Goal: Task Accomplishment & Management: Manage account settings

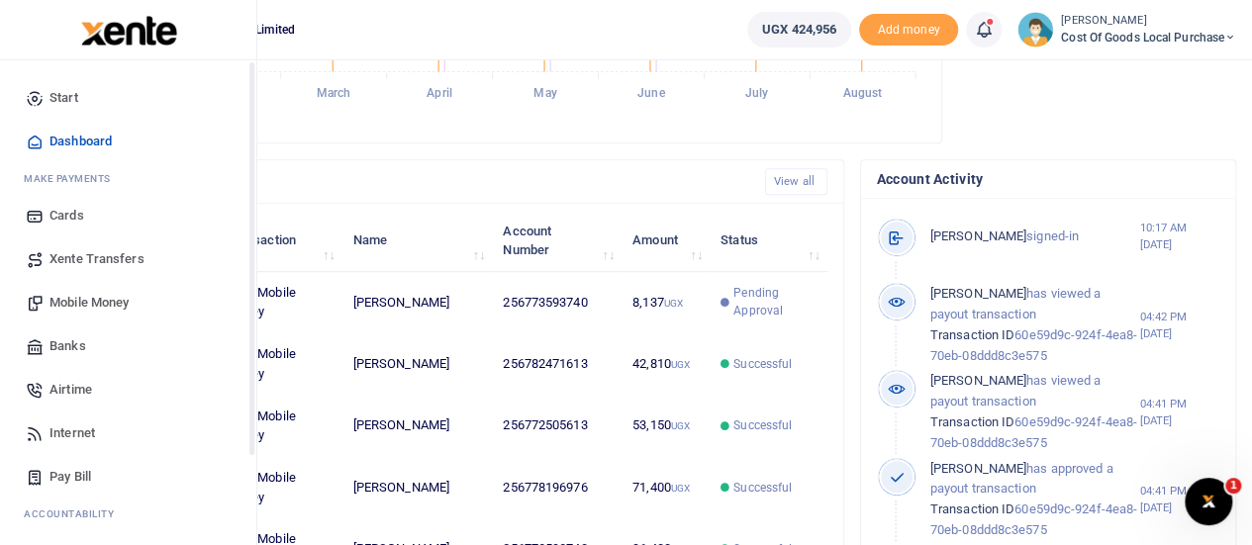
scroll to position [204, 0]
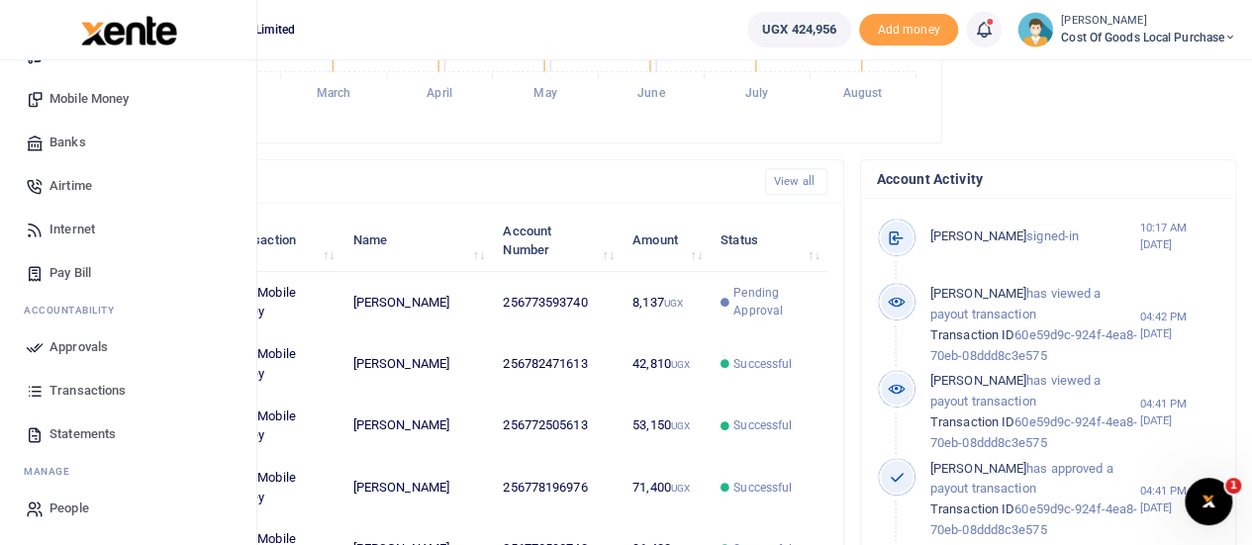
click at [90, 352] on span "Approvals" at bounding box center [78, 347] width 58 height 20
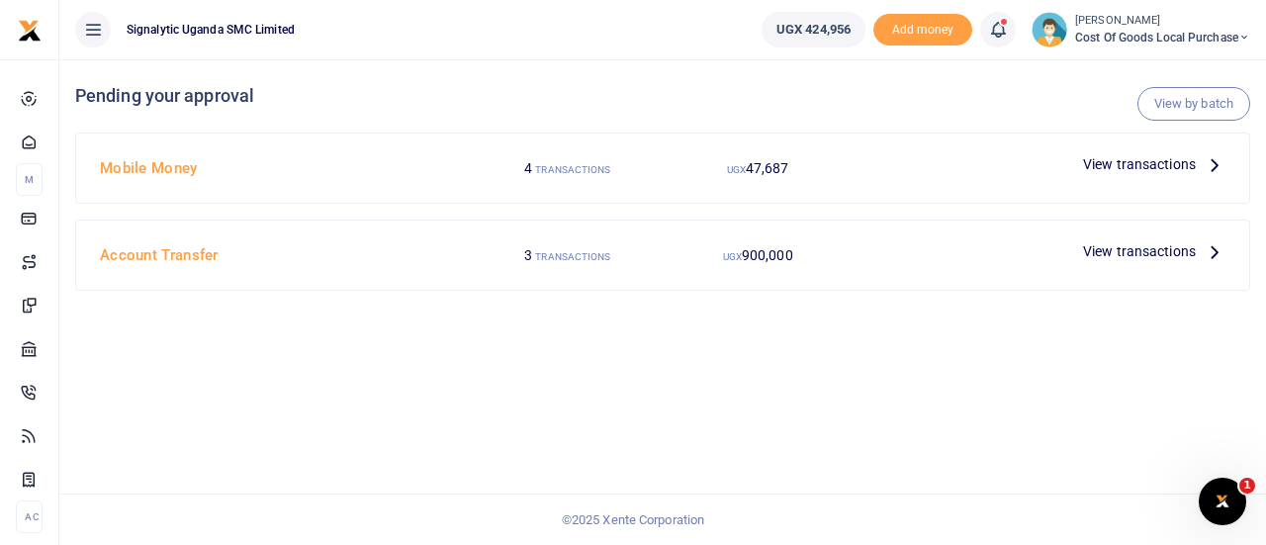
click at [1132, 159] on span "View transactions" at bounding box center [1139, 164] width 113 height 22
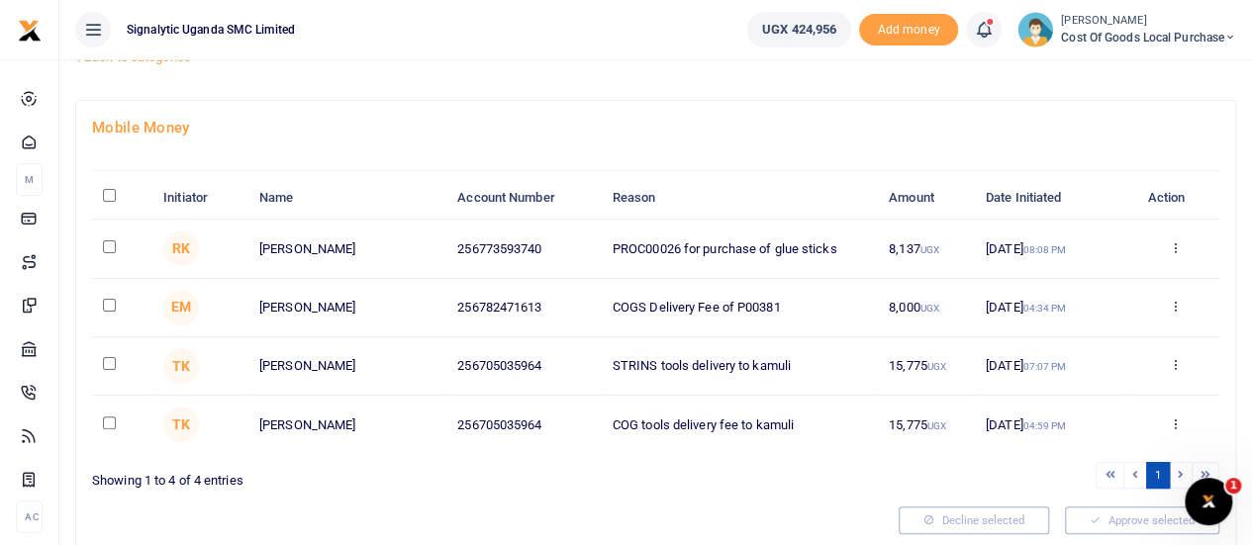
scroll to position [63, 0]
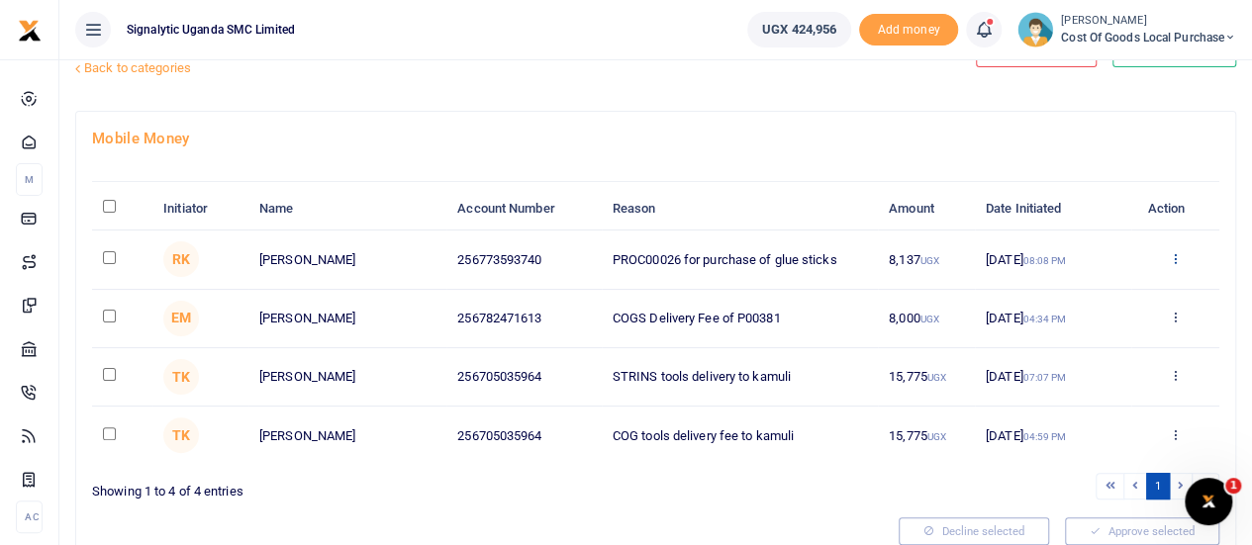
click at [1173, 251] on icon at bounding box center [1174, 258] width 13 height 14
click at [1092, 293] on link "Approve" at bounding box center [1102, 291] width 156 height 28
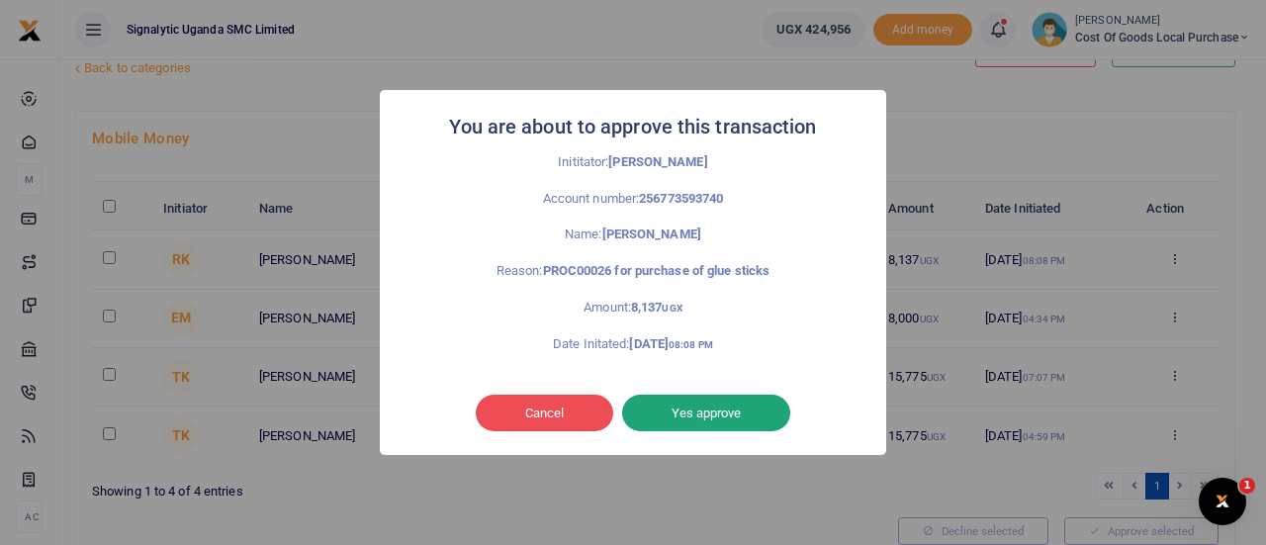
click at [752, 409] on button "Yes approve" at bounding box center [706, 414] width 168 height 38
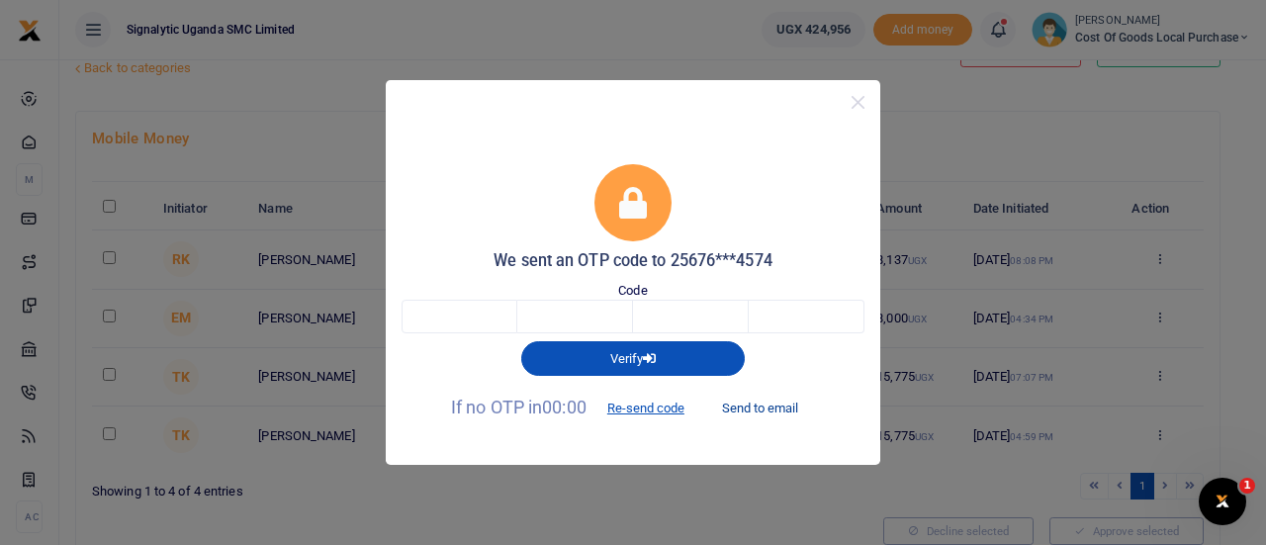
click at [754, 403] on button "Send to email" at bounding box center [760, 409] width 110 height 34
click at [431, 326] on input "text" at bounding box center [460, 317] width 116 height 34
type input "5"
type input "8"
type input "2"
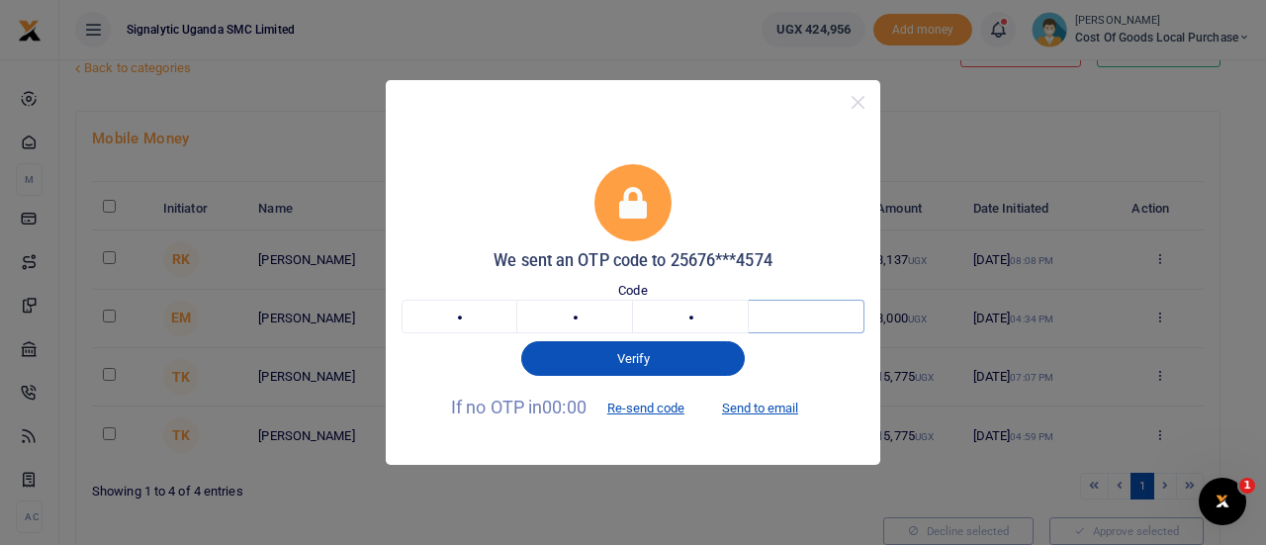
type input "7"
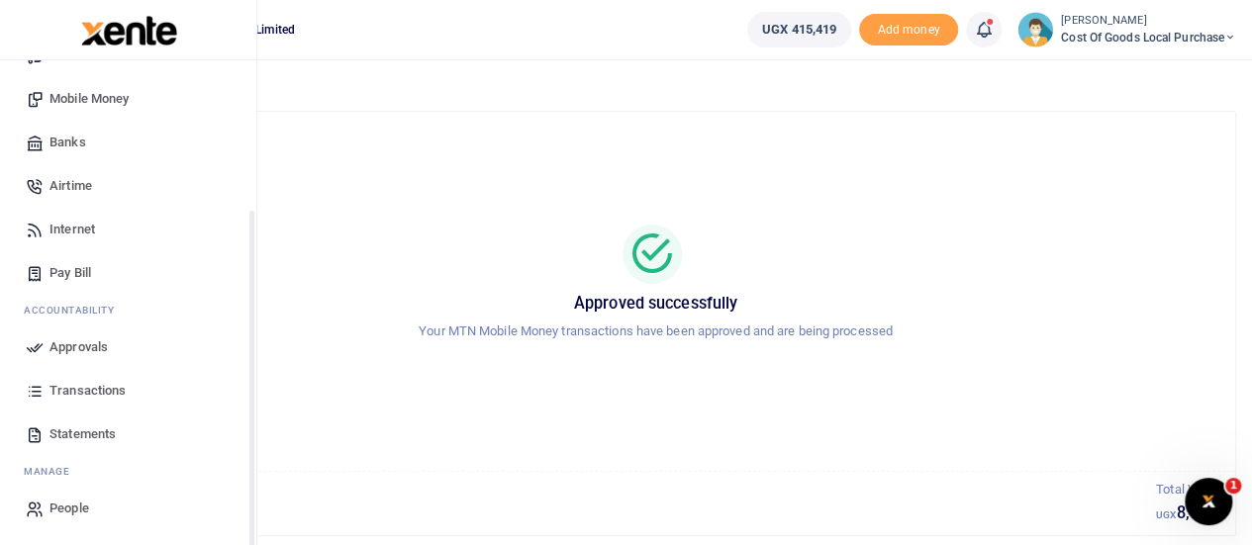
scroll to position [114, 0]
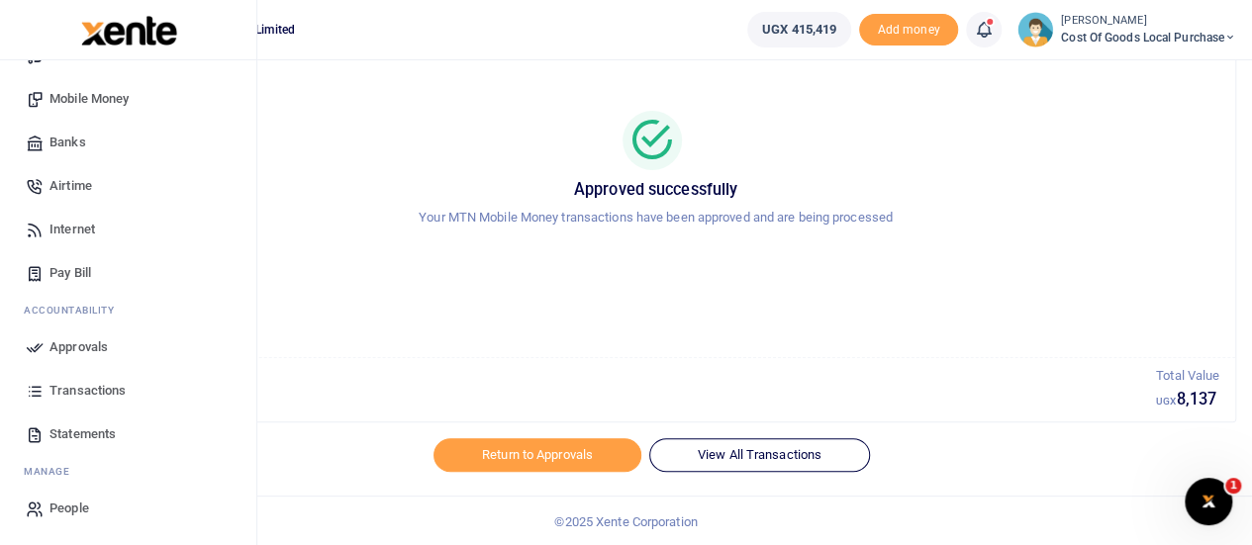
click at [75, 393] on span "Transactions" at bounding box center [87, 391] width 76 height 20
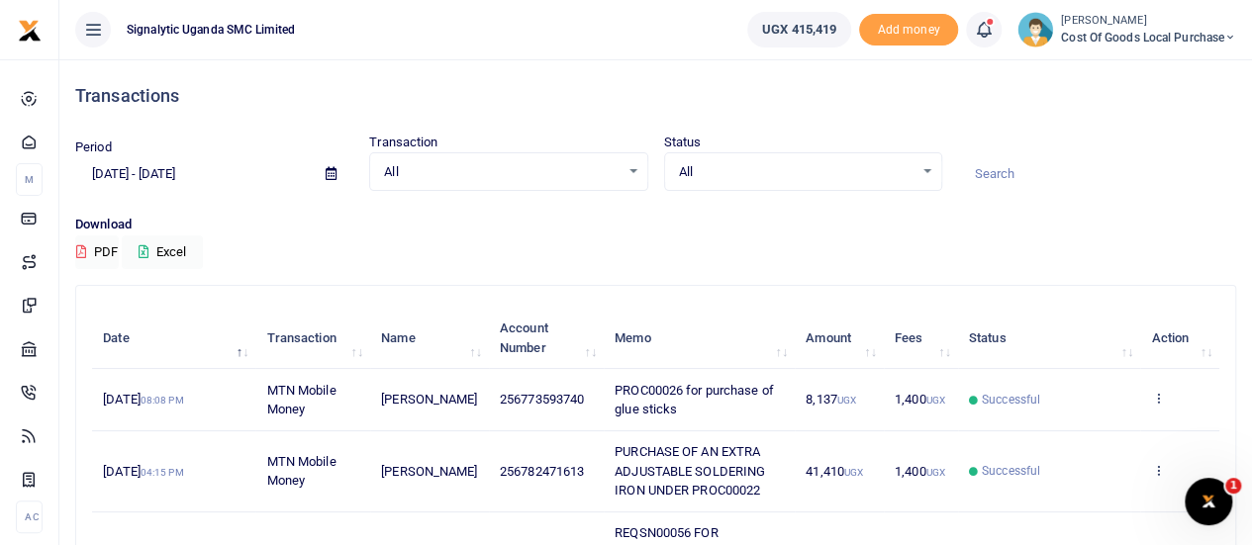
click at [1146, 406] on td "View details Send again" at bounding box center [1179, 399] width 79 height 61
click at [1151, 405] on icon at bounding box center [1157, 398] width 13 height 14
click at [1105, 434] on link "View details" at bounding box center [1085, 441] width 156 height 28
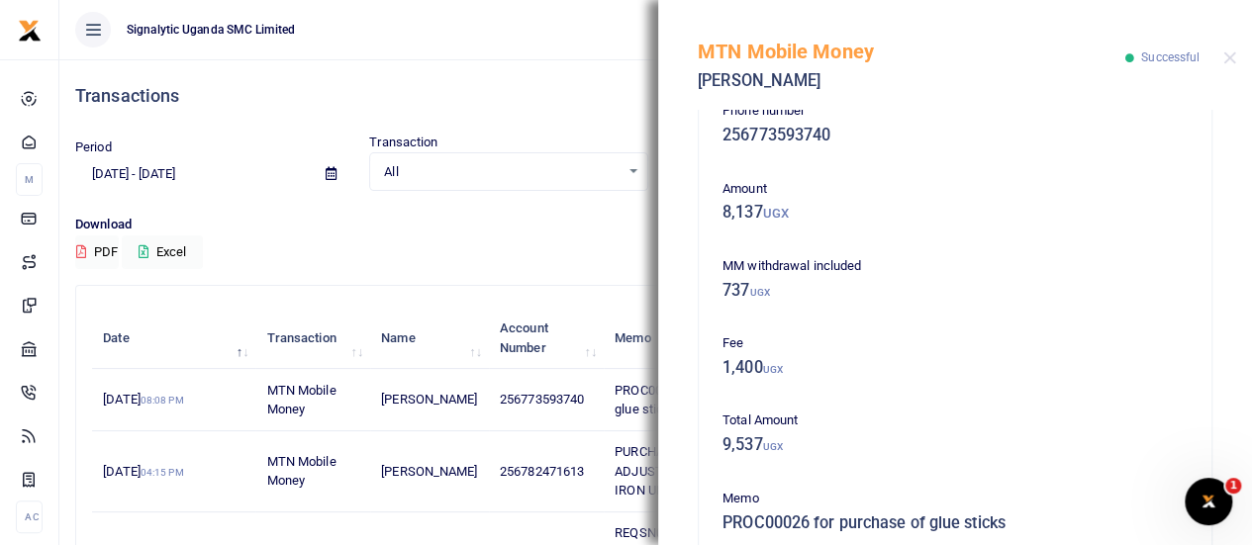
scroll to position [35, 0]
